Goal: Check status: Check status

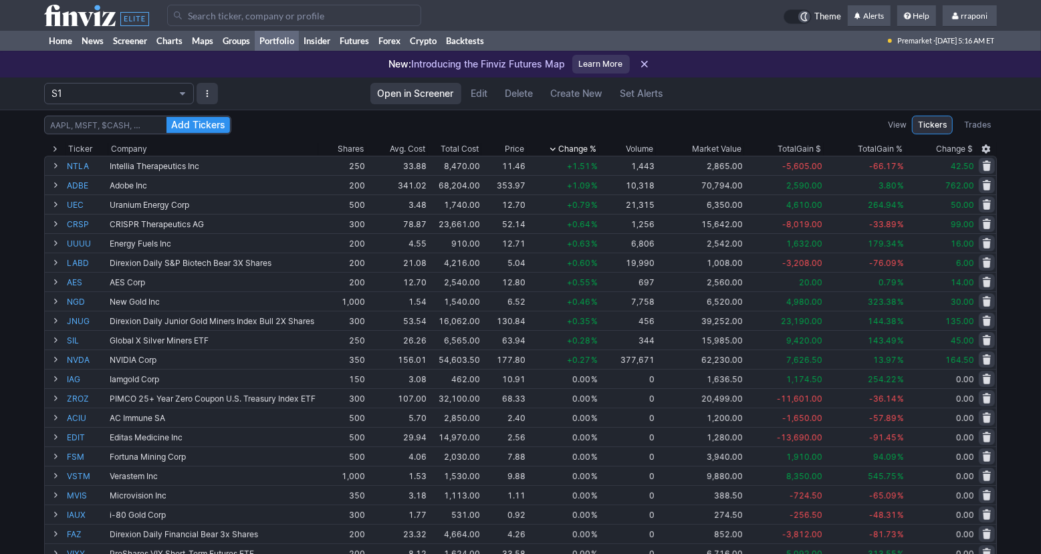
click at [1022, 158] on div "Add Tickers View Tickers Trades Ticker Company Shares Avg. Cost Total Cost Pric…" at bounding box center [520, 531] width 1041 height 843
click at [1021, 183] on div "Add Tickers View Tickers Trades Ticker Company Shares Avg. Cost Total Cost Pric…" at bounding box center [520, 531] width 1041 height 843
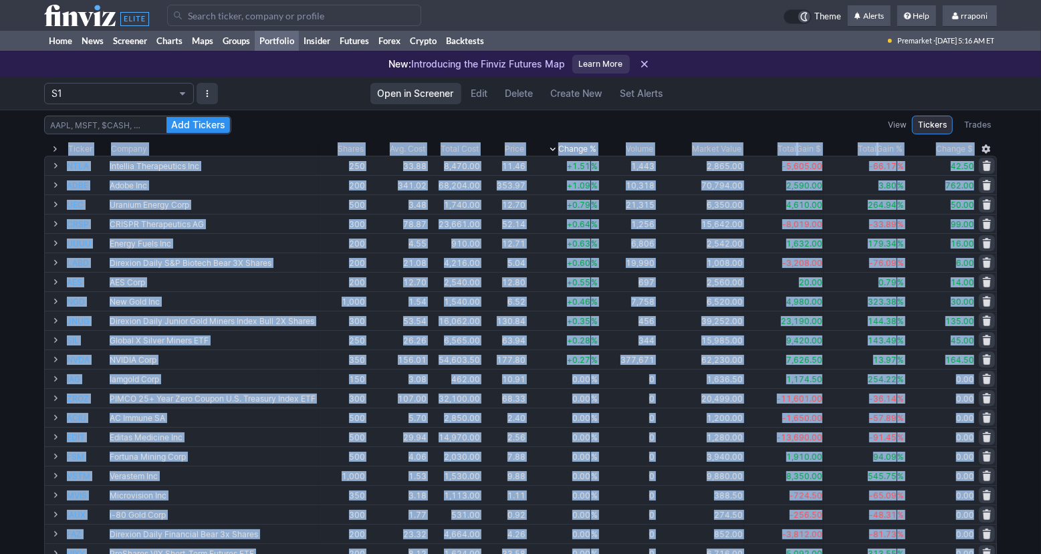
click at [1021, 184] on div "Add Tickers View Tickers Trades Ticker Company Shares Avg. Cost Total Cost Pric…" at bounding box center [520, 531] width 1041 height 843
